Goal: Information Seeking & Learning: Learn about a topic

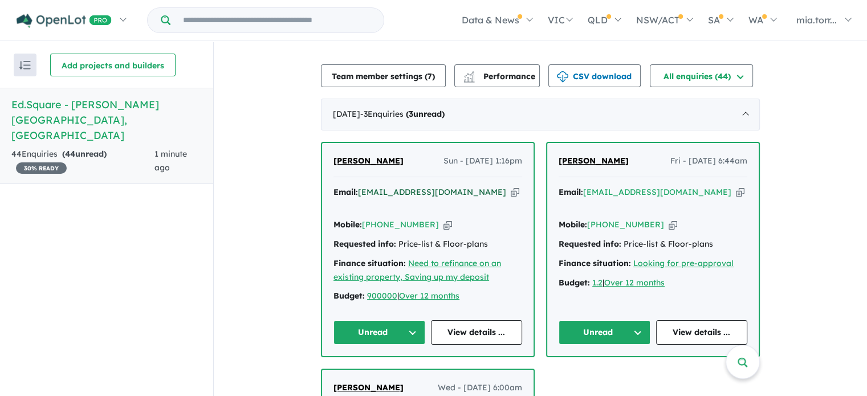
scroll to position [399, 0]
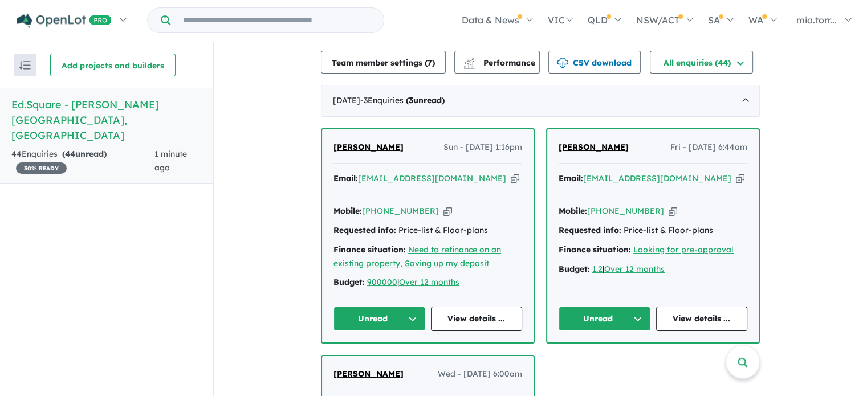
drag, startPoint x: 401, startPoint y: 133, endPoint x: 330, endPoint y: 139, distance: 72.1
click at [330, 139] on div "[PERSON_NAME] Sun - [DATE] 1:16pm Email: [EMAIL_ADDRESS][DOMAIN_NAME] Copied! M…" at bounding box center [428, 235] width 212 height 213
copy span "[PERSON_NAME]"
click at [511, 173] on icon "button" at bounding box center [515, 179] width 9 height 12
copy span "[PERSON_NAME]"
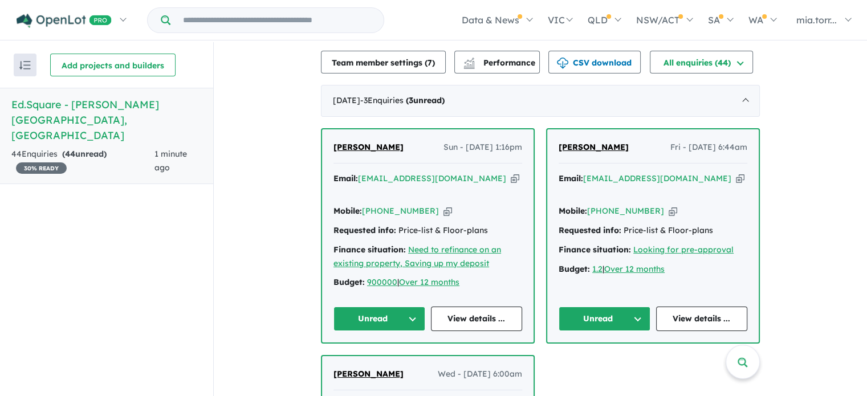
click at [444, 205] on icon "button" at bounding box center [448, 211] width 9 height 12
copy span "[PERSON_NAME]"
click at [489, 307] on link "View details ..." at bounding box center [477, 319] width 92 height 25
click at [472, 307] on link "View details ..." at bounding box center [477, 319] width 92 height 25
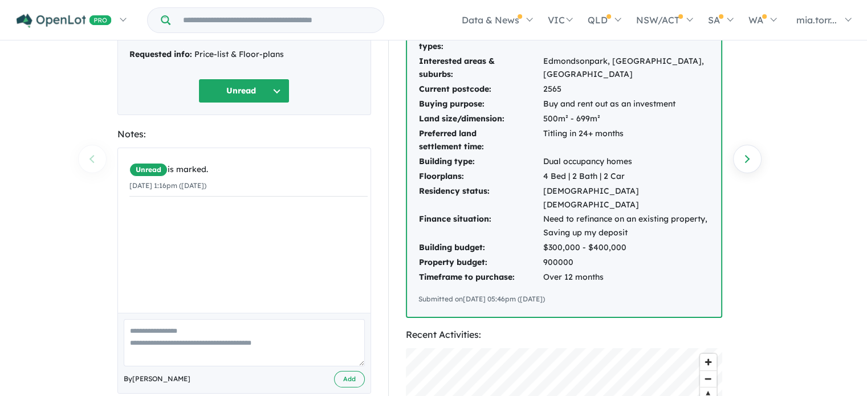
scroll to position [114, 0]
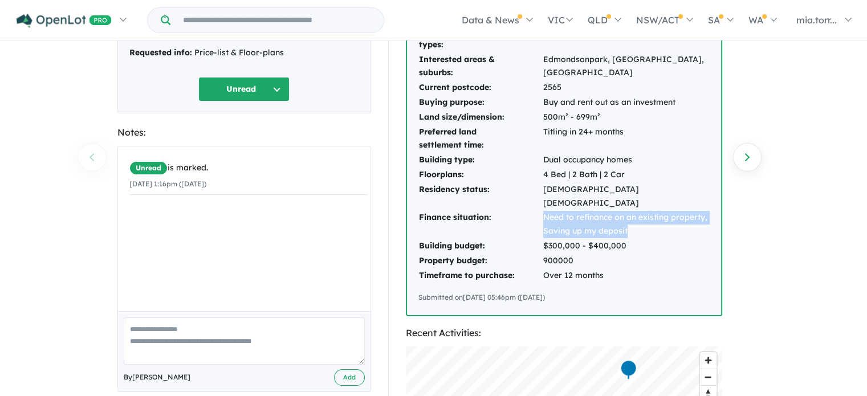
drag, startPoint x: 543, startPoint y: 202, endPoint x: 645, endPoint y: 213, distance: 103.3
click at [647, 214] on td "Need to refinance on an existing property, Saving up my deposit" at bounding box center [626, 224] width 167 height 29
drag, startPoint x: 604, startPoint y: 206, endPoint x: 599, endPoint y: 210, distance: 6.5
copy td "Need to refinance on an existing property, Saving up my deposit"
drag, startPoint x: 538, startPoint y: 259, endPoint x: 607, endPoint y: 270, distance: 69.3
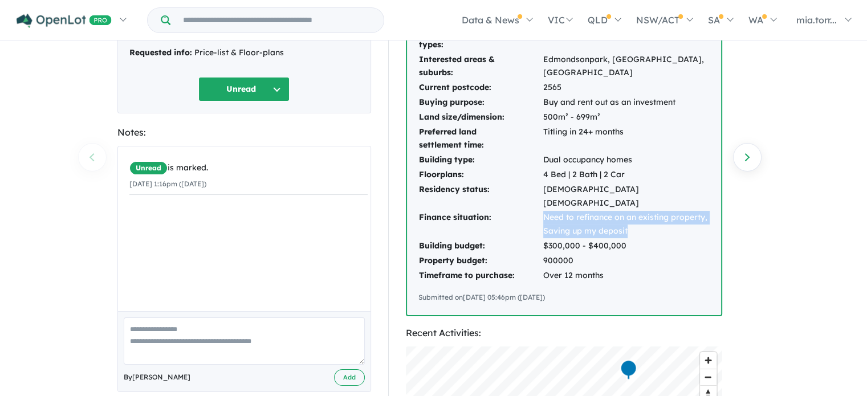
click at [607, 270] on div "Interested product types: House & land packages, Vacant land Interested areas &…" at bounding box center [564, 164] width 314 height 303
click at [611, 254] on td "900000" at bounding box center [626, 261] width 167 height 15
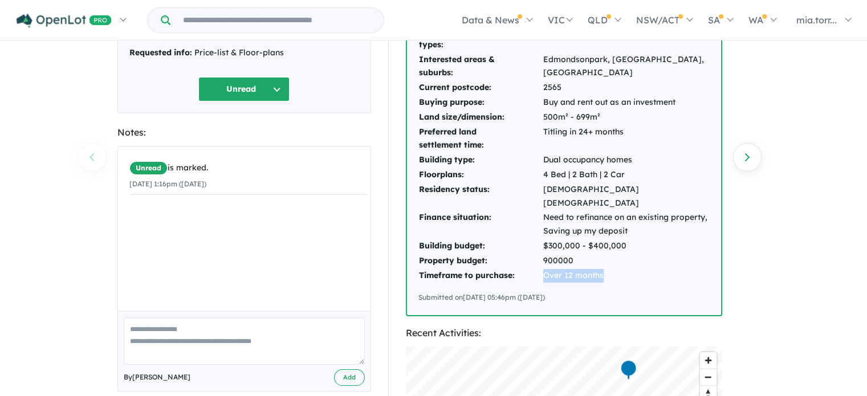
drag, startPoint x: 534, startPoint y: 258, endPoint x: 609, endPoint y: 264, distance: 75.5
click at [609, 269] on tr "Timeframe to purchase: Over 12 months" at bounding box center [563, 276] width 291 height 15
copy tr "Over 12 months"
